Goal: Task Accomplishment & Management: Manage account settings

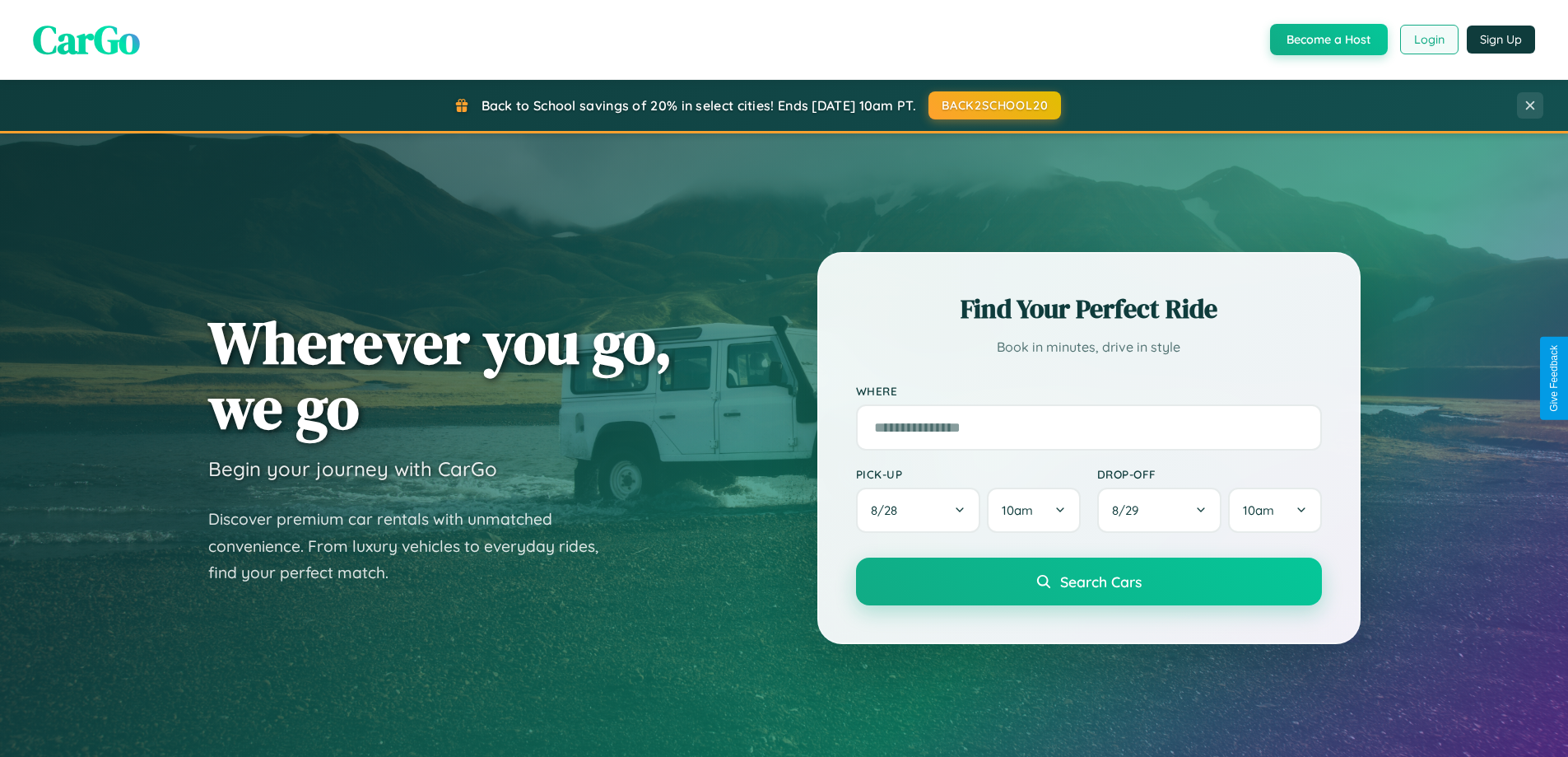
click at [1428, 39] on button "Login" at bounding box center [1429, 39] width 58 height 29
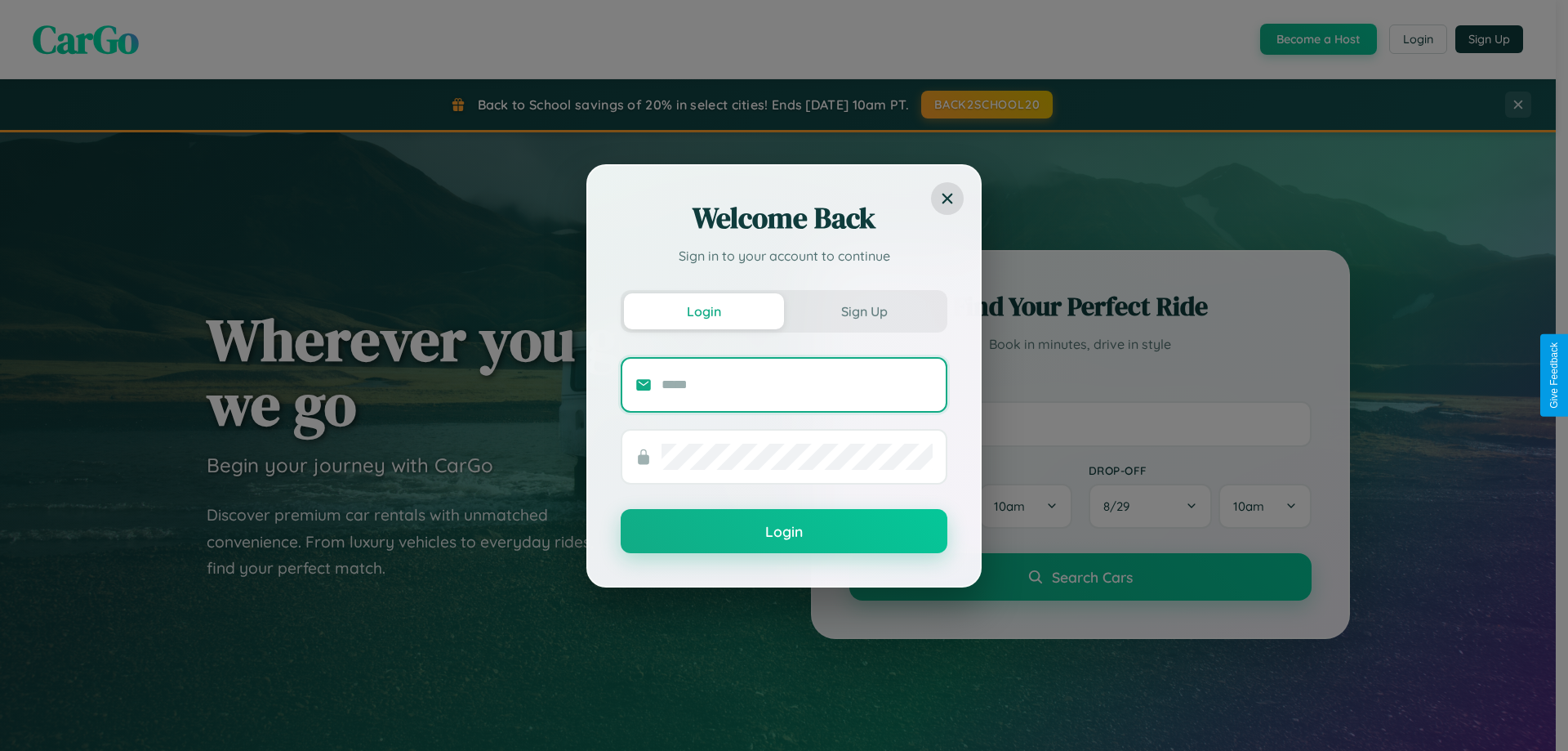
click at [797, 384] on input "text" at bounding box center [797, 384] width 271 height 26
type input "**********"
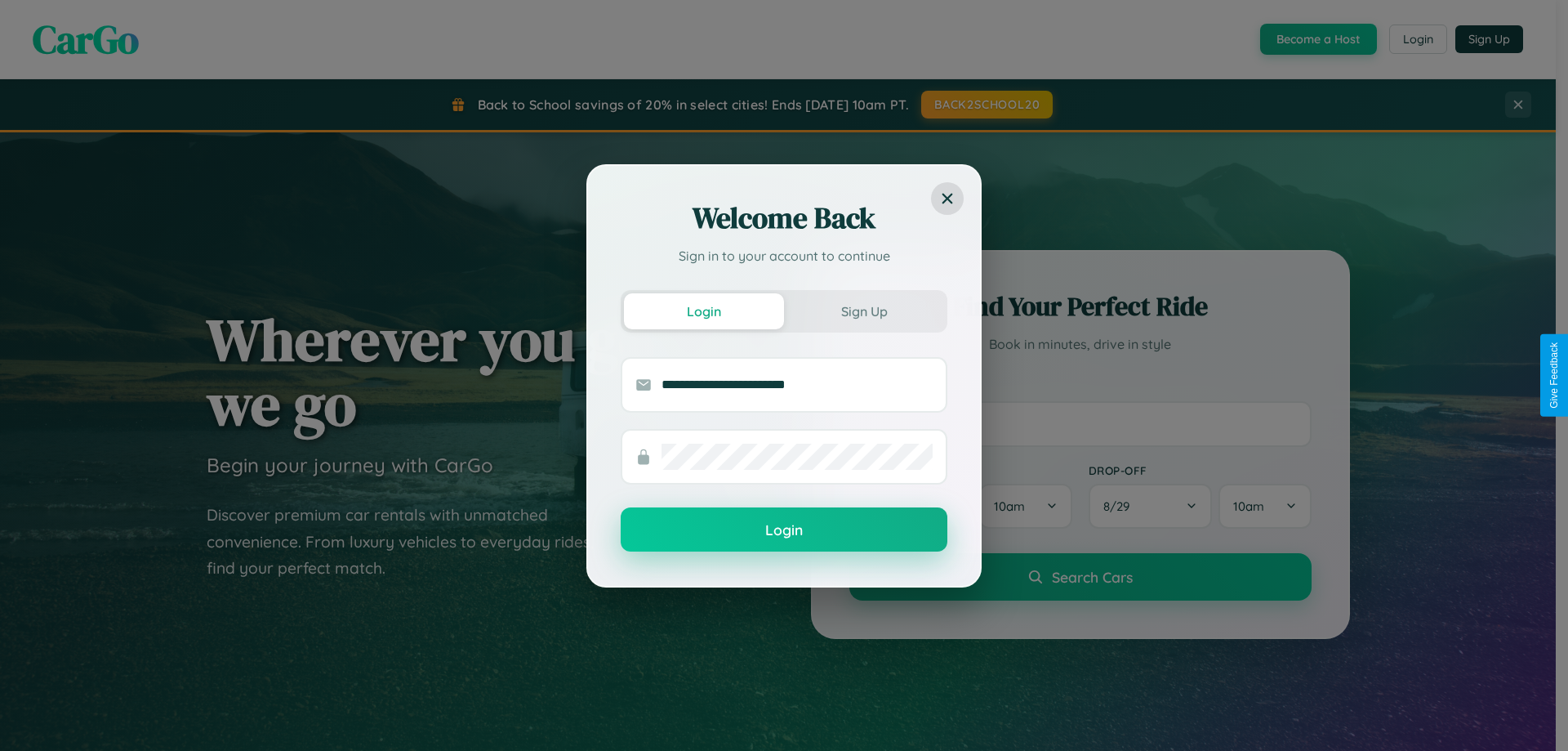
click at [784, 530] on button "Login" at bounding box center [783, 529] width 327 height 44
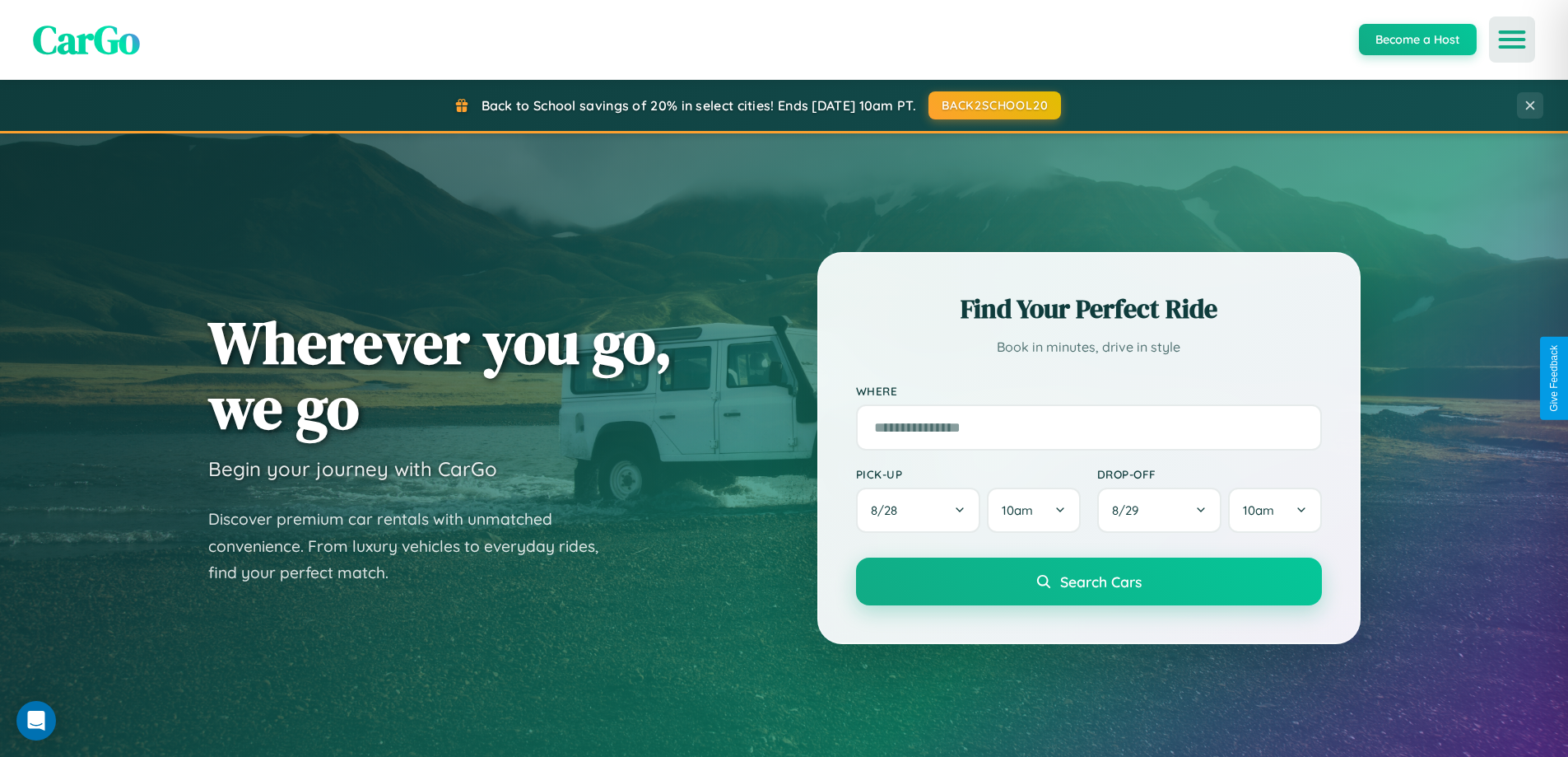
click at [1512, 39] on icon "Open menu" at bounding box center [1512, 39] width 24 height 15
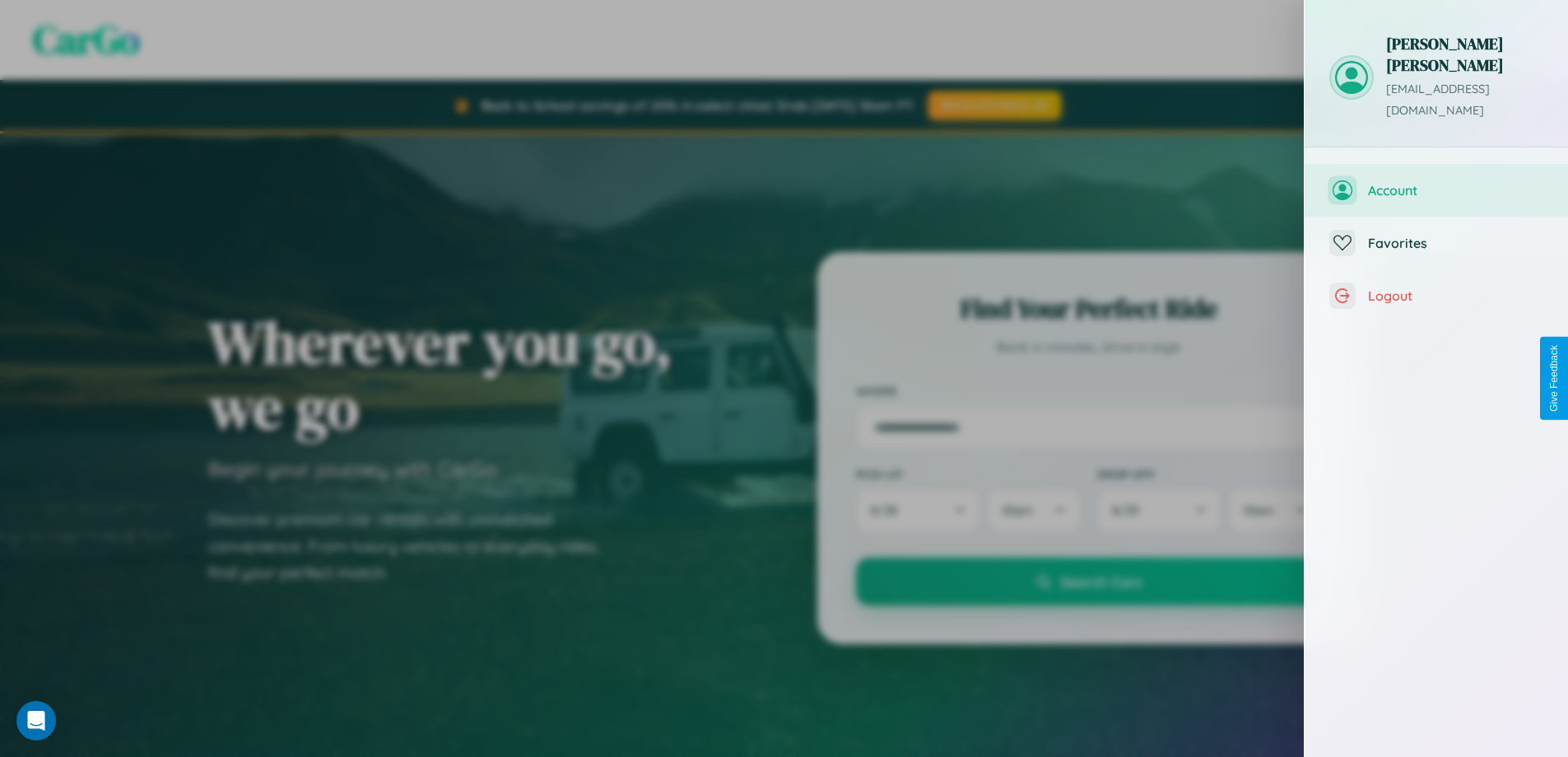
click at [1437, 182] on span "Account" at bounding box center [1456, 190] width 175 height 16
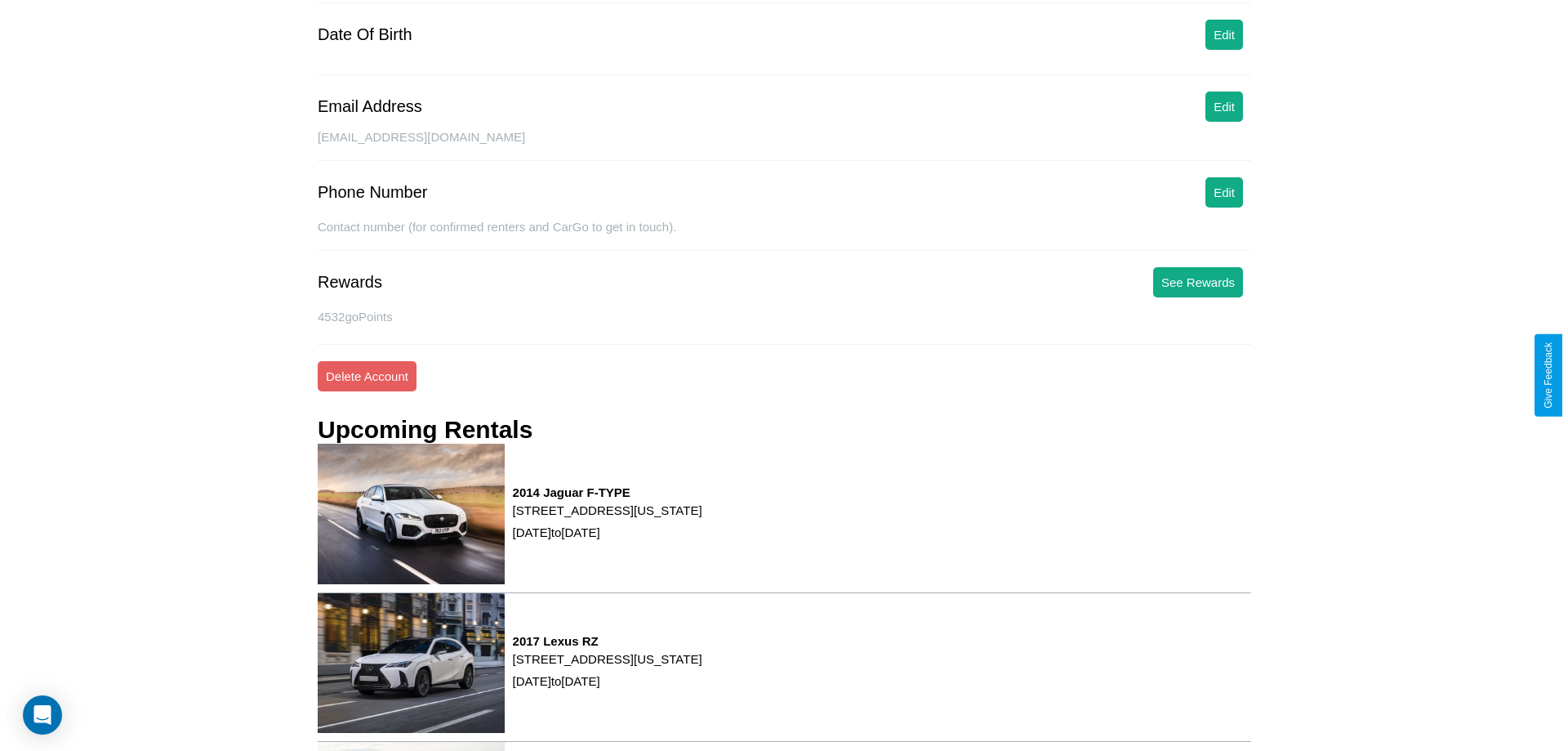
scroll to position [207, 0]
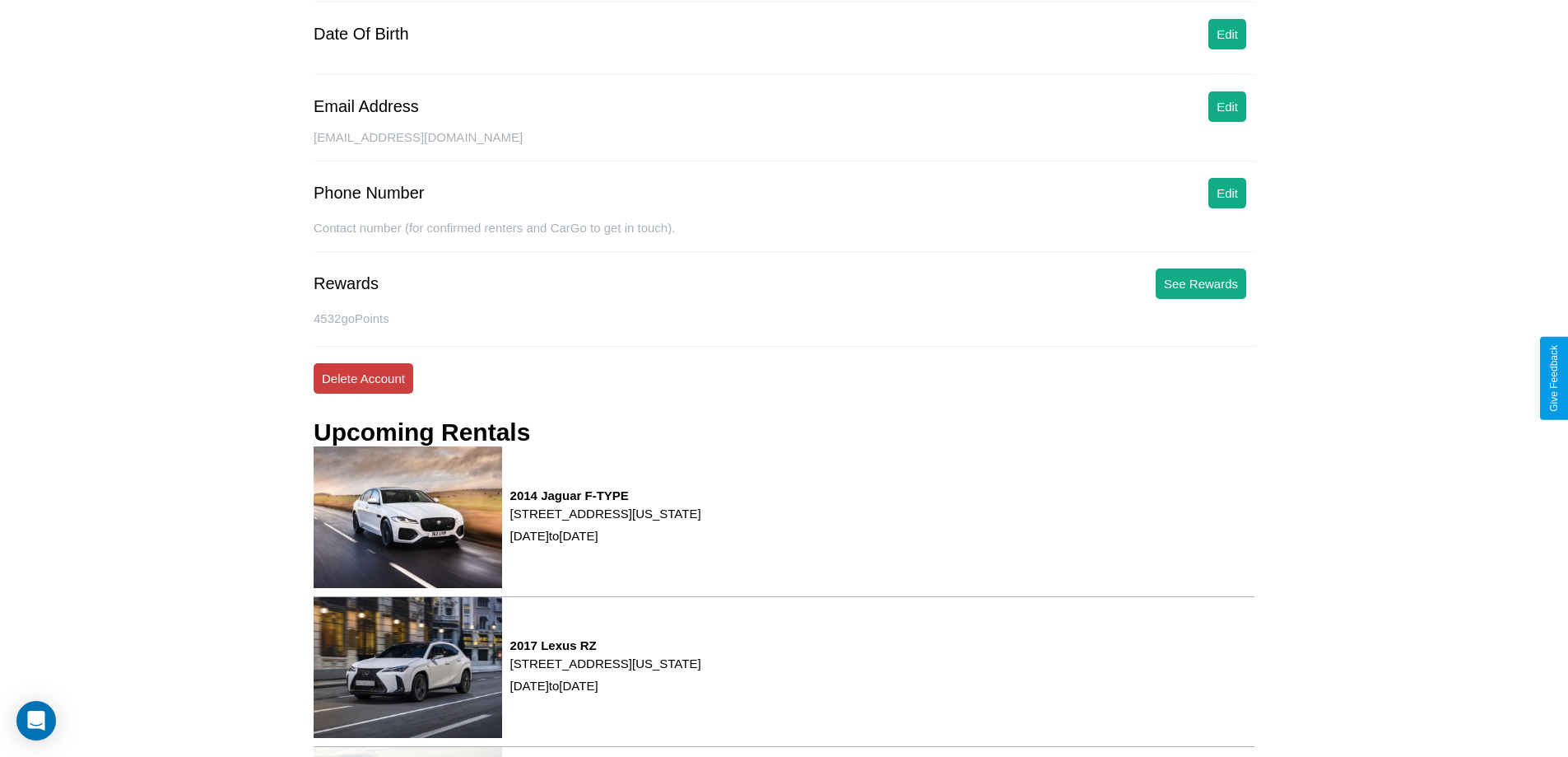
click at [363, 378] on button "Delete Account" at bounding box center [363, 378] width 99 height 30
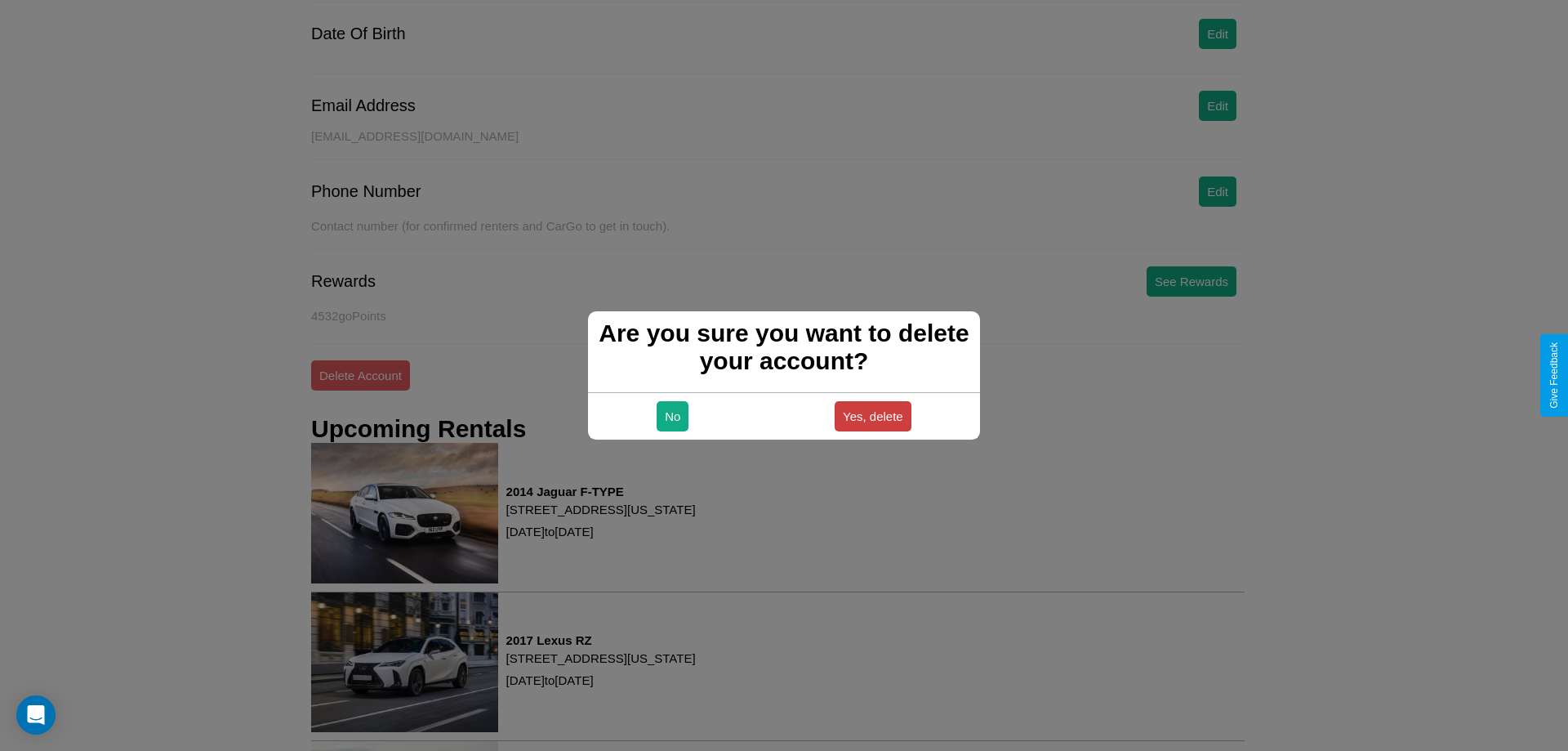
click at [872, 416] on button "Yes, delete" at bounding box center [873, 416] width 77 height 30
